Goal: Transaction & Acquisition: Book appointment/travel/reservation

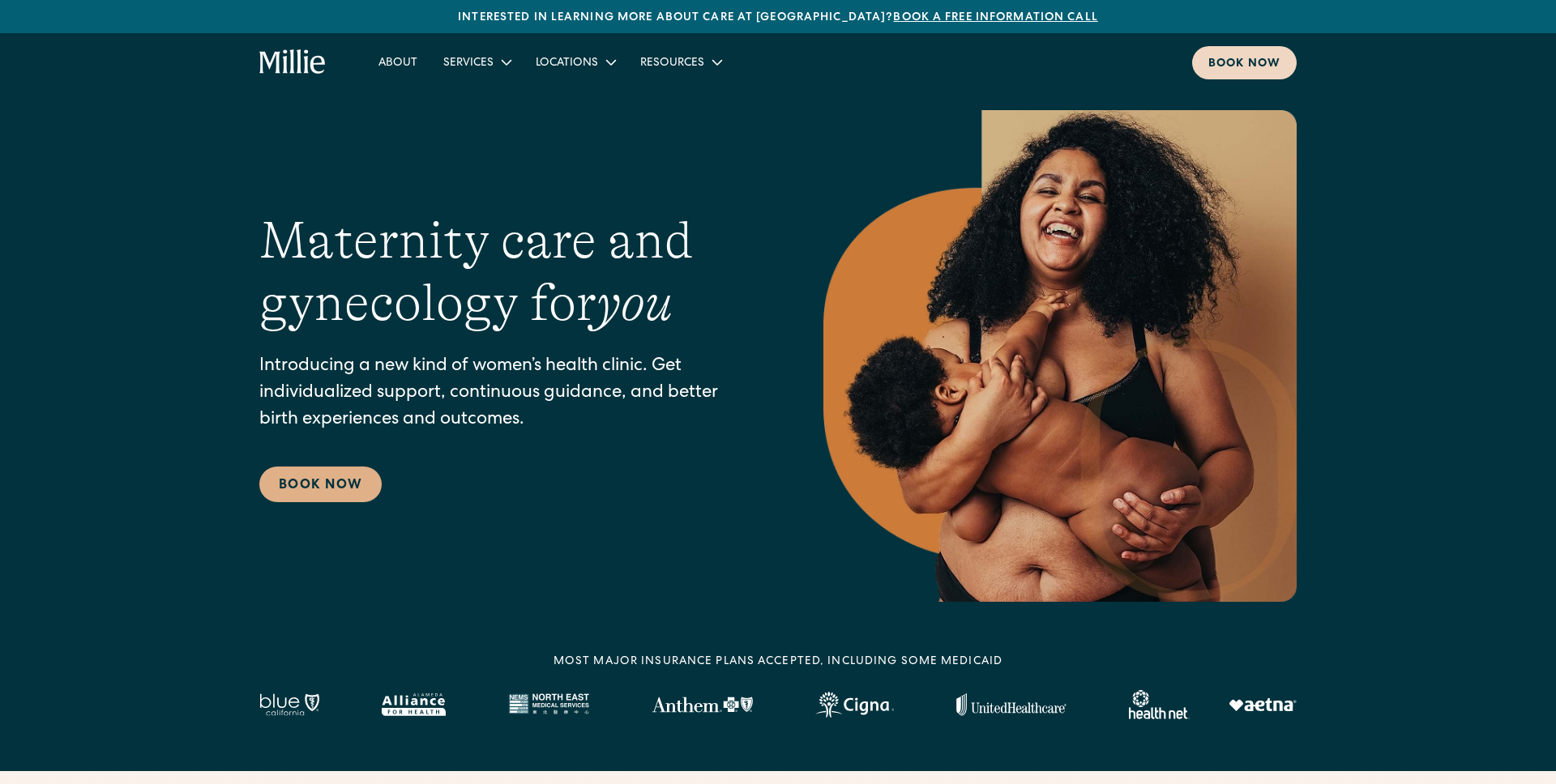
click at [1249, 56] on div "Book now" at bounding box center [1244, 65] width 72 height 17
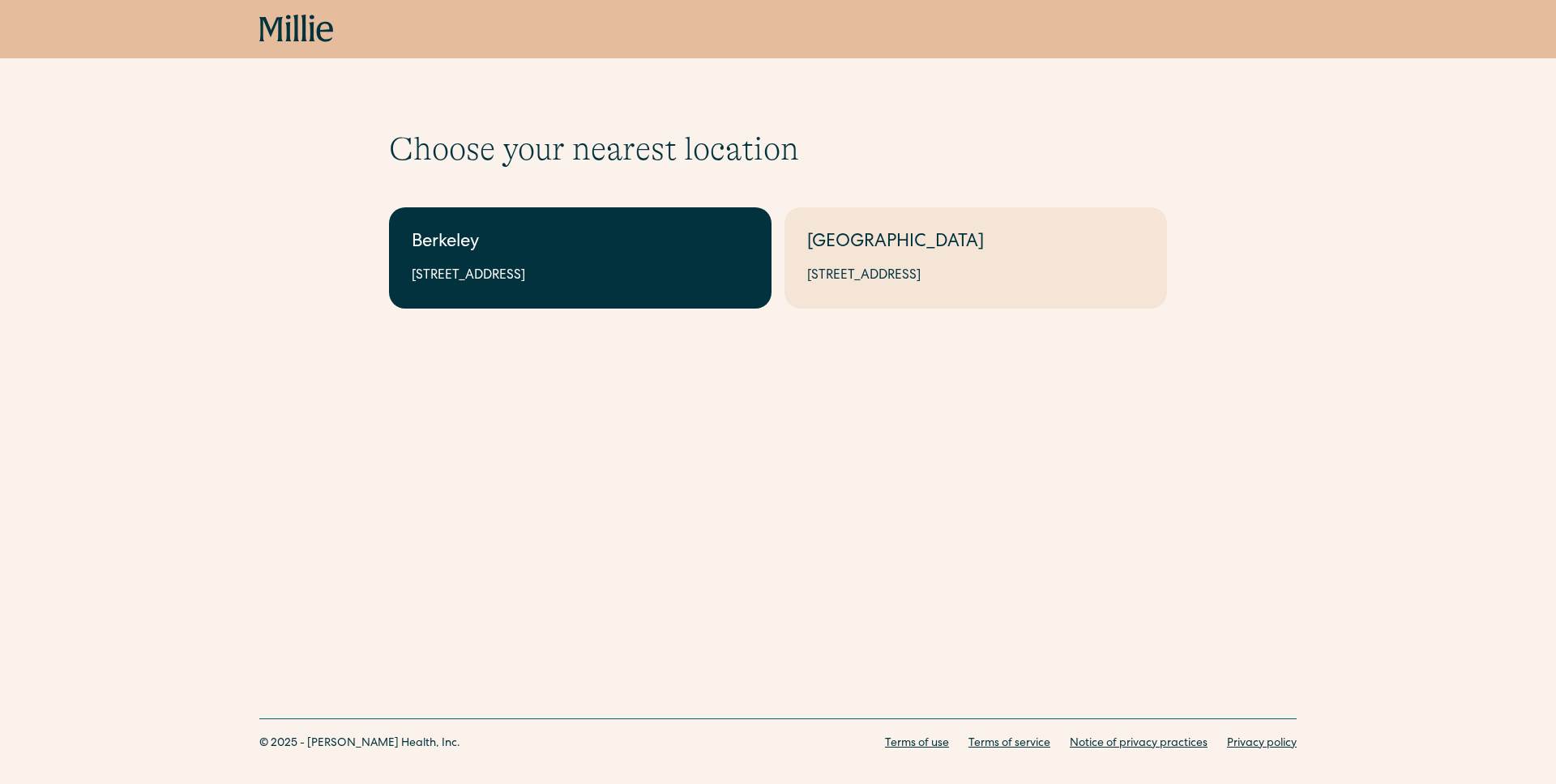
click at [631, 246] on div "Berkeley" at bounding box center [580, 243] width 338 height 27
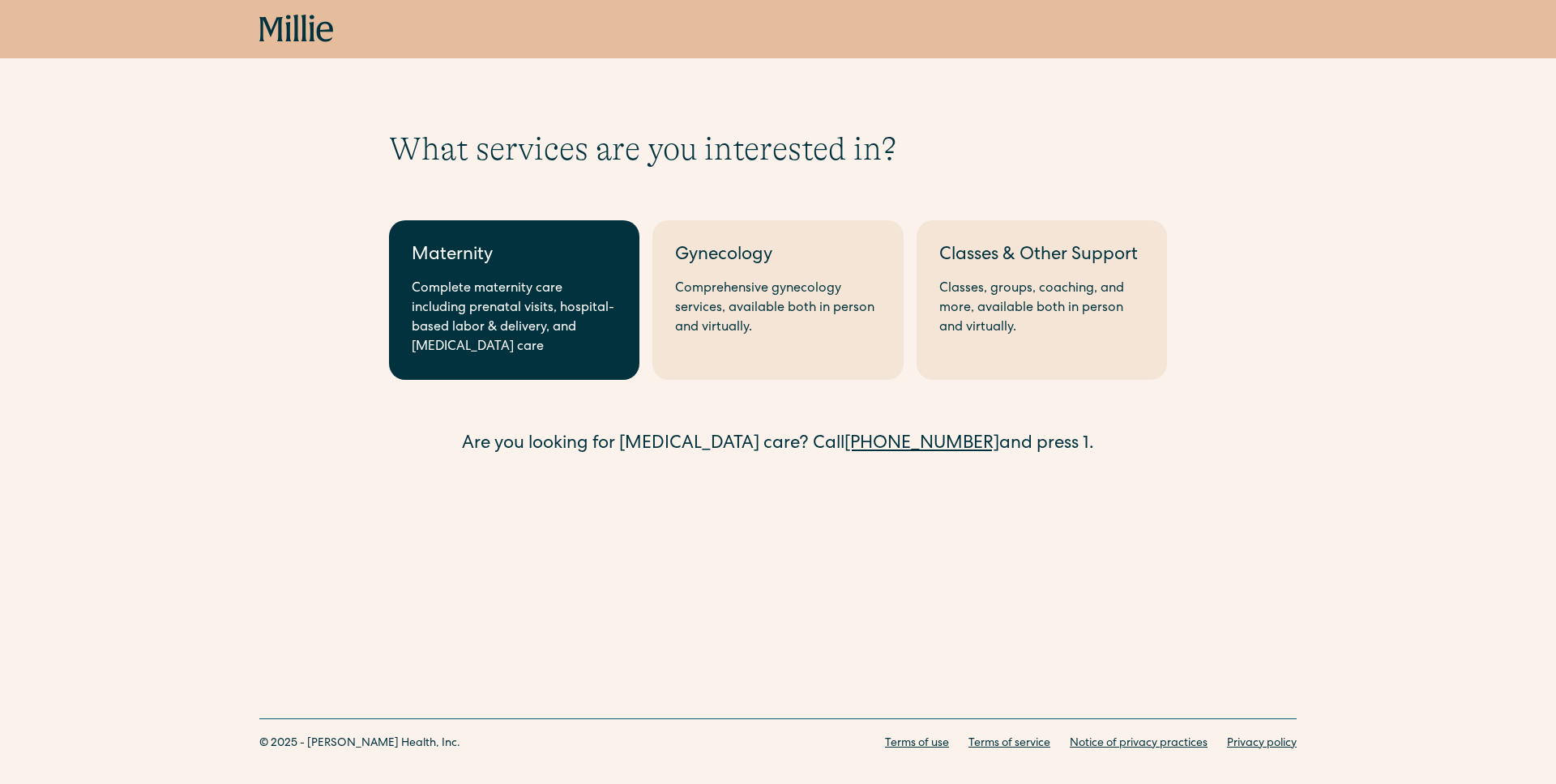
click at [550, 267] on div "Maternity" at bounding box center [514, 257] width 205 height 27
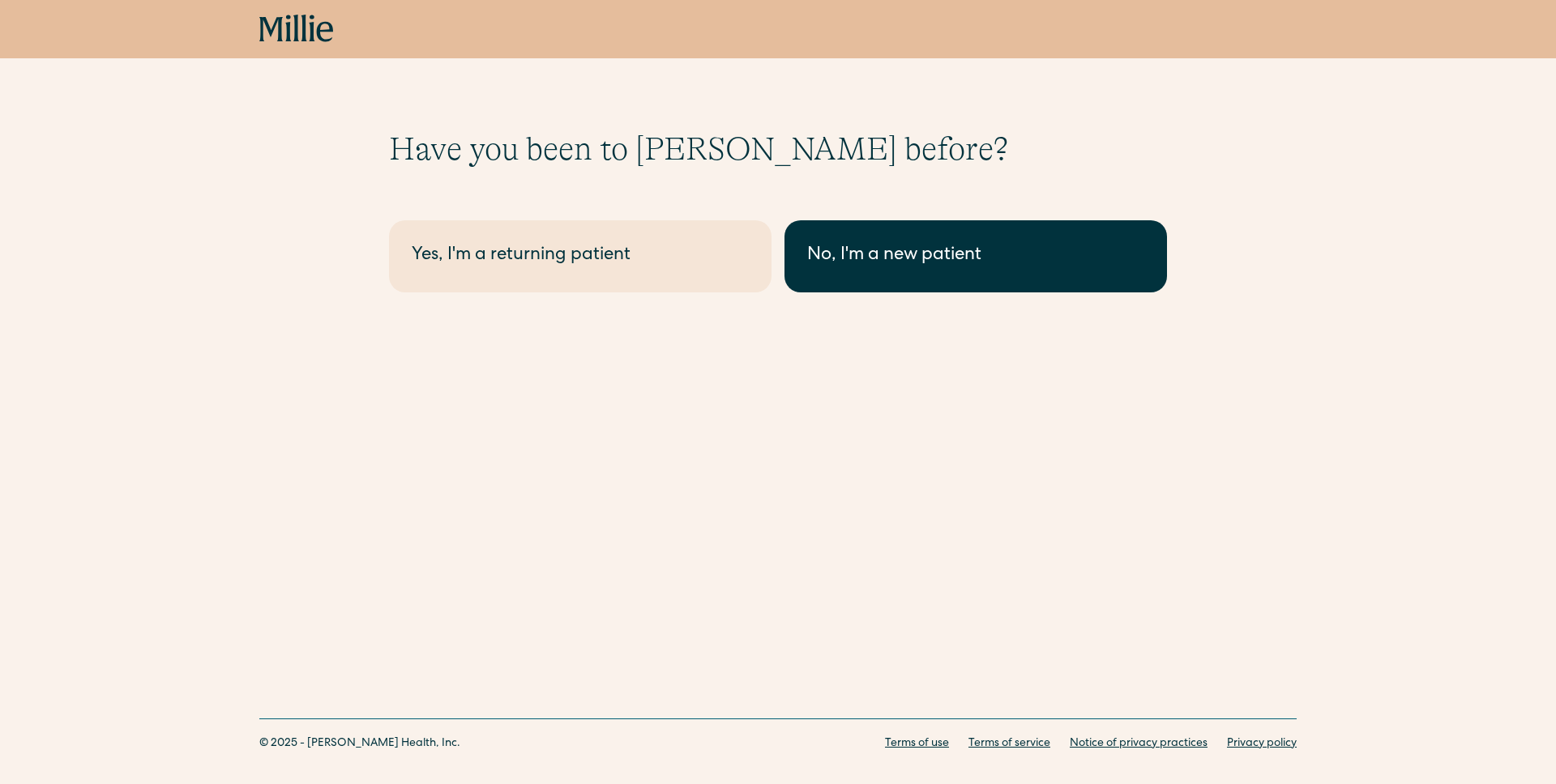
click at [811, 239] on link "No, I'm a new patient" at bounding box center [976, 257] width 383 height 72
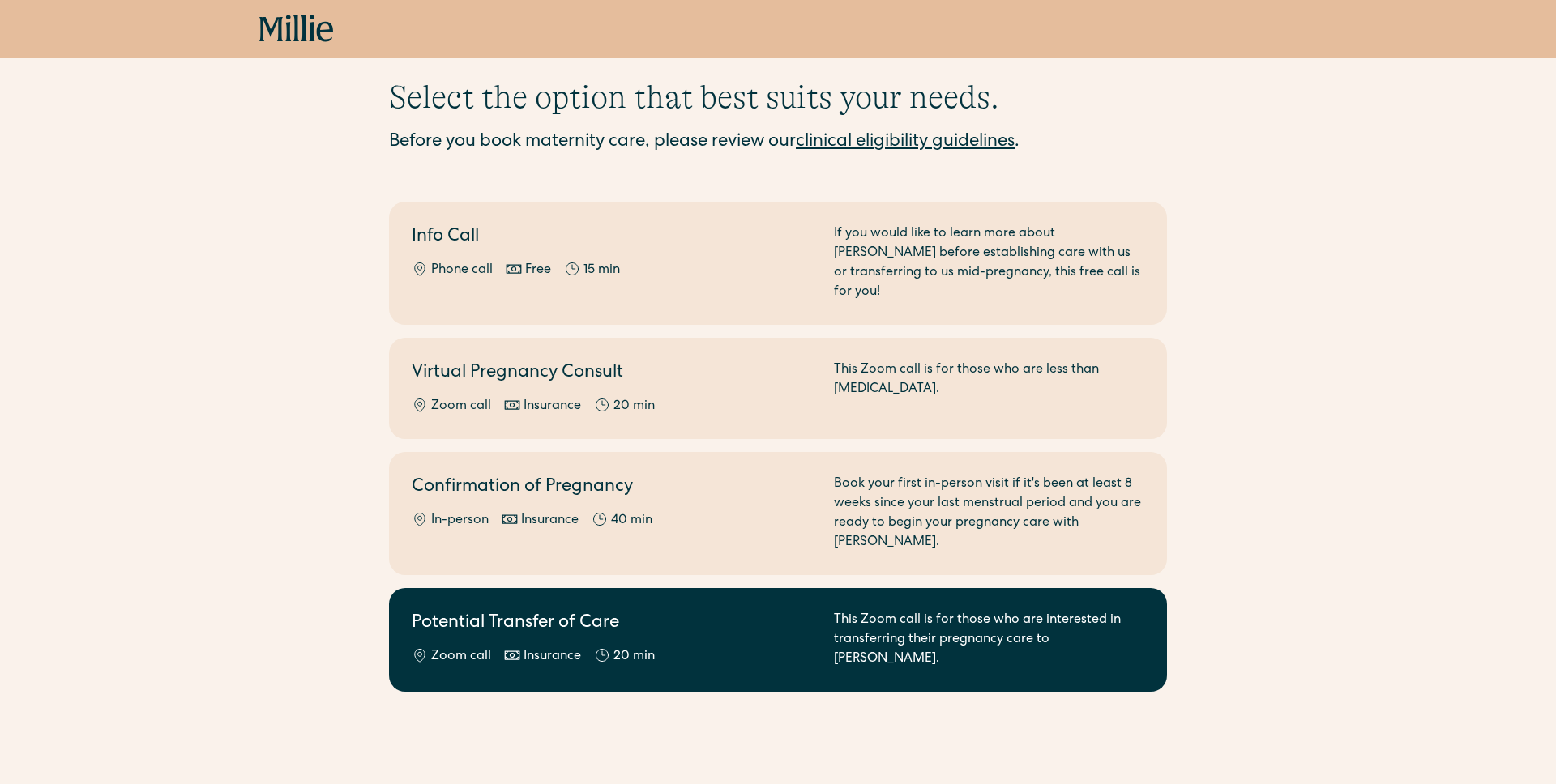
scroll to position [44, 0]
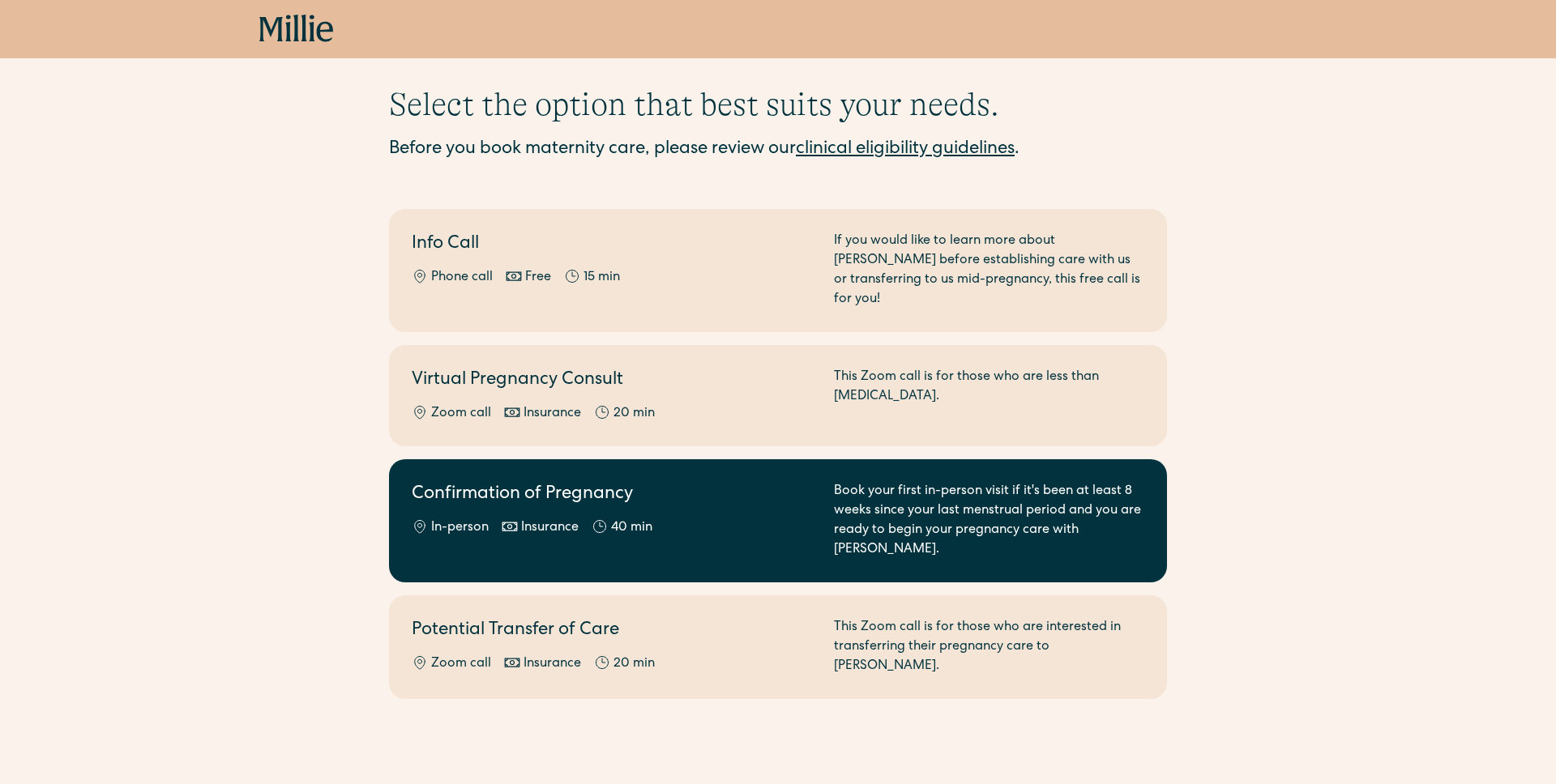
click at [755, 519] on div "In-person Insurance 40 min" at bounding box center [613, 528] width 403 height 19
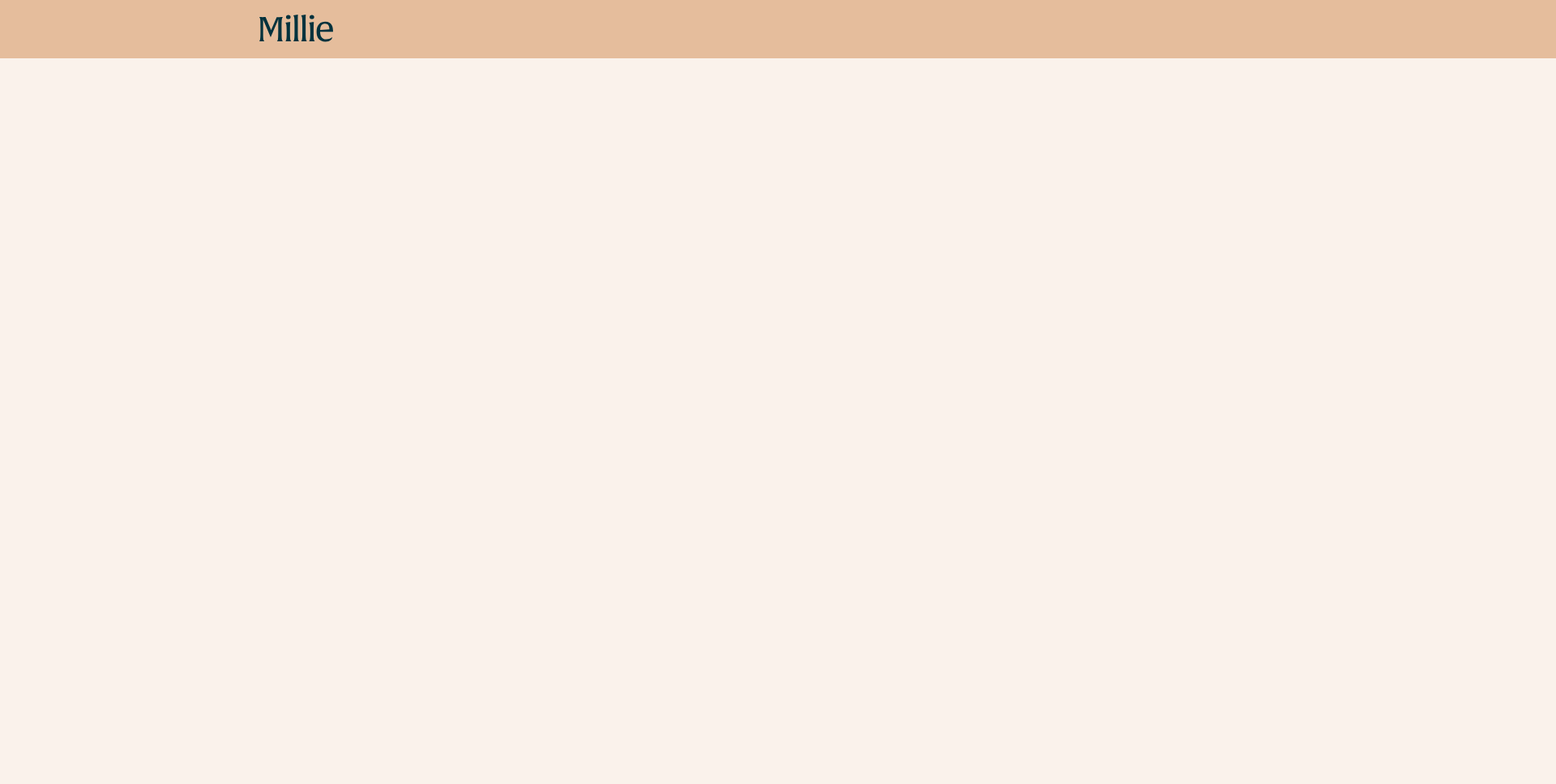
scroll to position [554, 0]
